Goal: Information Seeking & Learning: Understand process/instructions

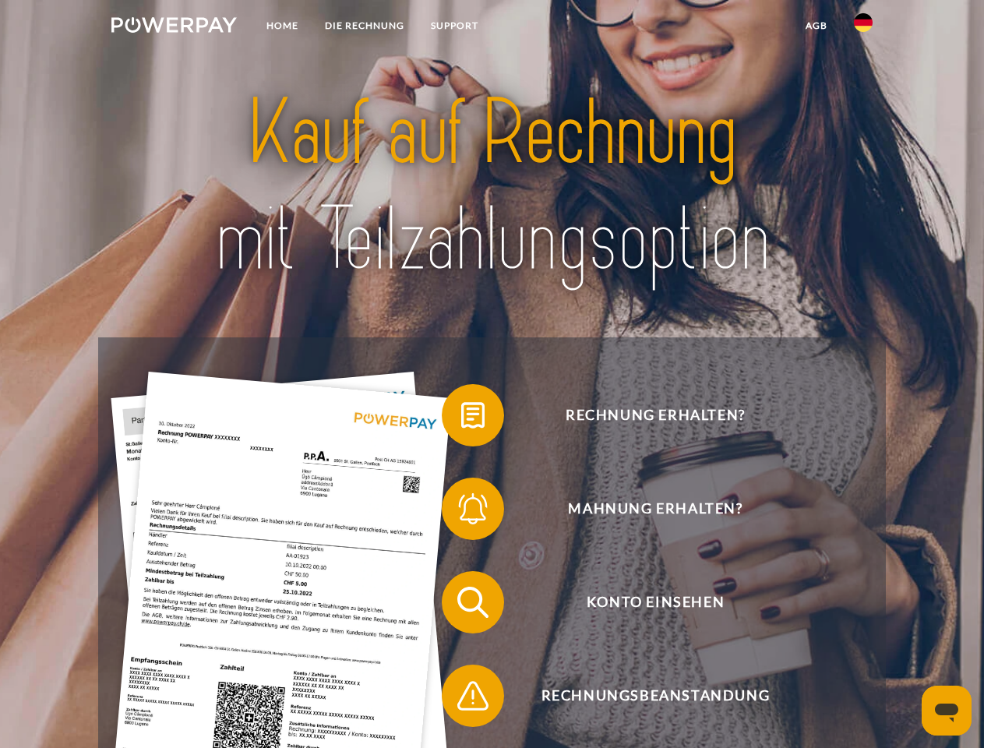
click at [174, 27] on img at bounding box center [173, 25] width 125 height 16
click at [863, 27] on img at bounding box center [863, 22] width 19 height 19
click at [816, 26] on link "agb" at bounding box center [816, 26] width 48 height 28
click at [461, 418] on span at bounding box center [450, 415] width 78 height 78
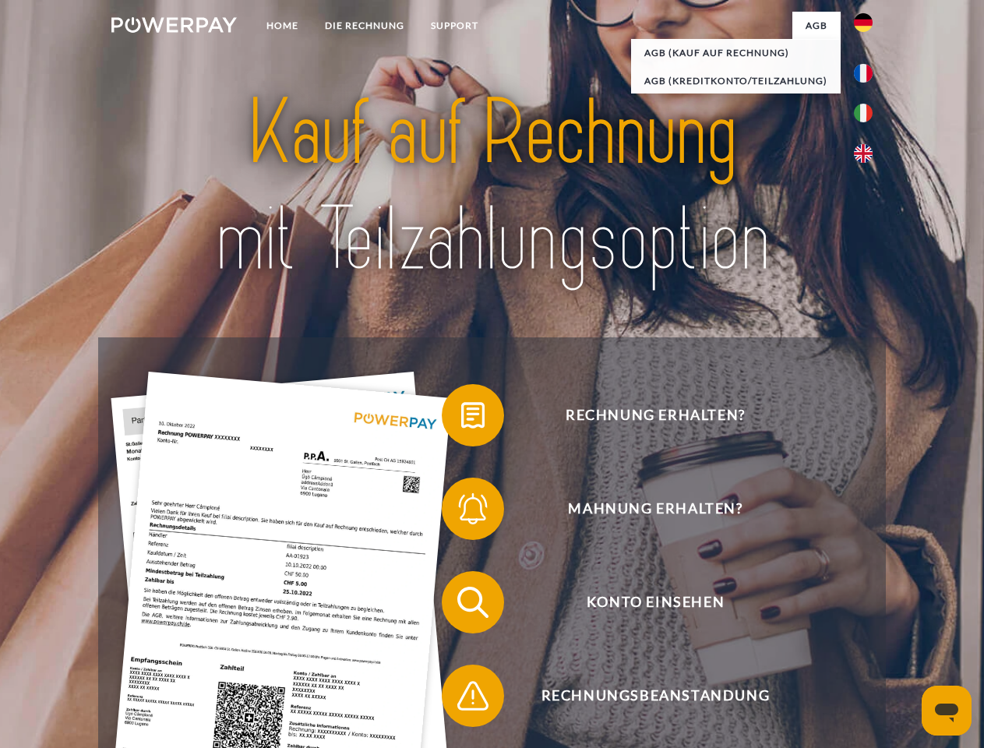
click at [461, 512] on span at bounding box center [450, 509] width 78 height 78
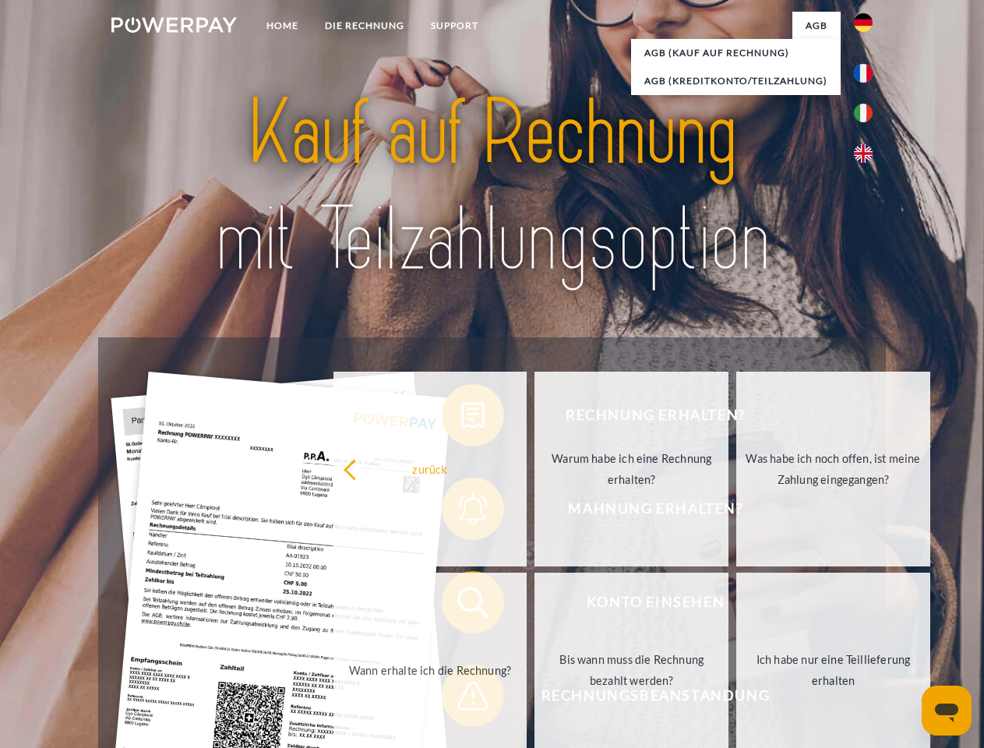
click at [535, 605] on link "Bis wann muss die Rechnung bezahlt werden?" at bounding box center [632, 670] width 194 height 195
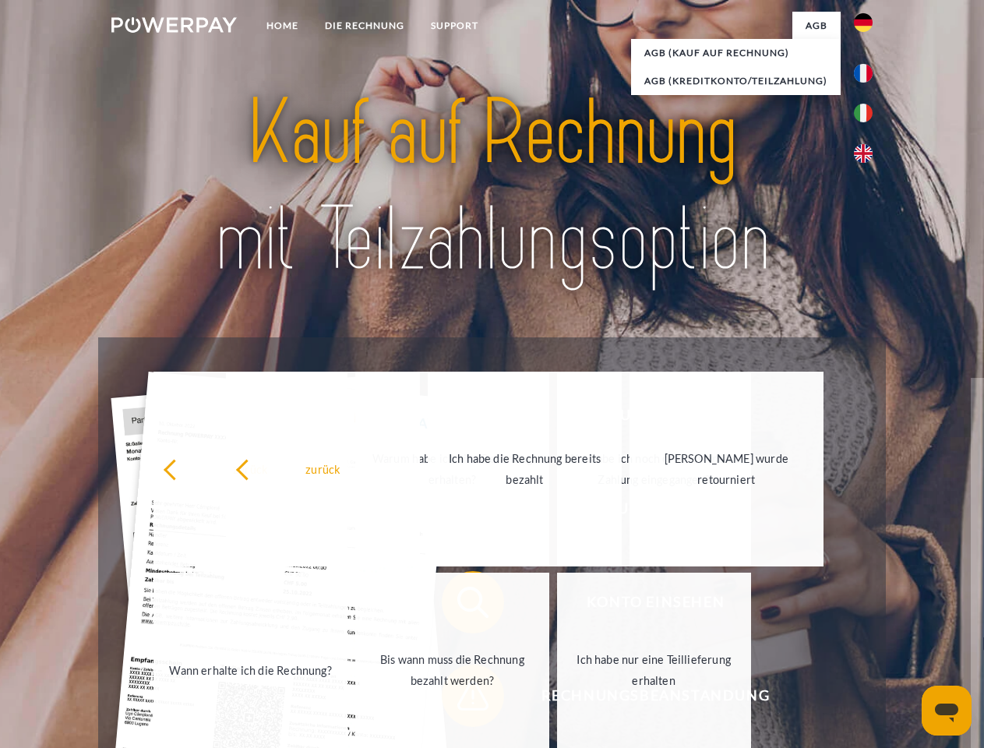
click at [557, 699] on link "Ich habe nur eine Teillieferung erhalten" at bounding box center [654, 670] width 194 height 195
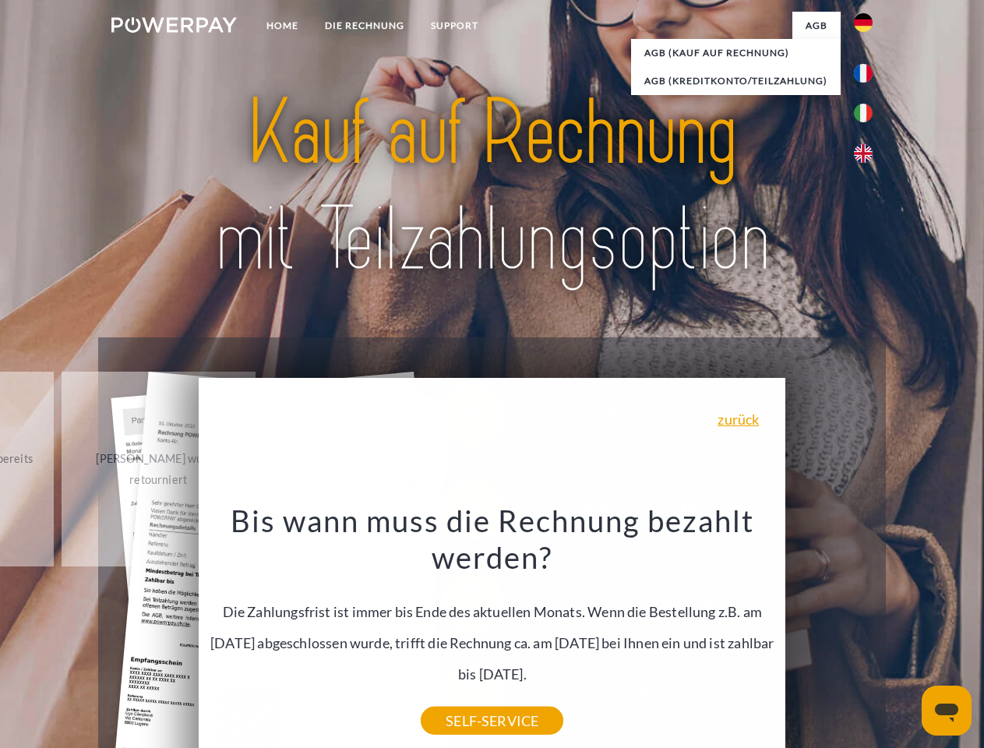
click at [947, 711] on icon "Messaging-Fenster öffnen" at bounding box center [946, 713] width 23 height 19
